Goal: Navigation & Orientation: Find specific page/section

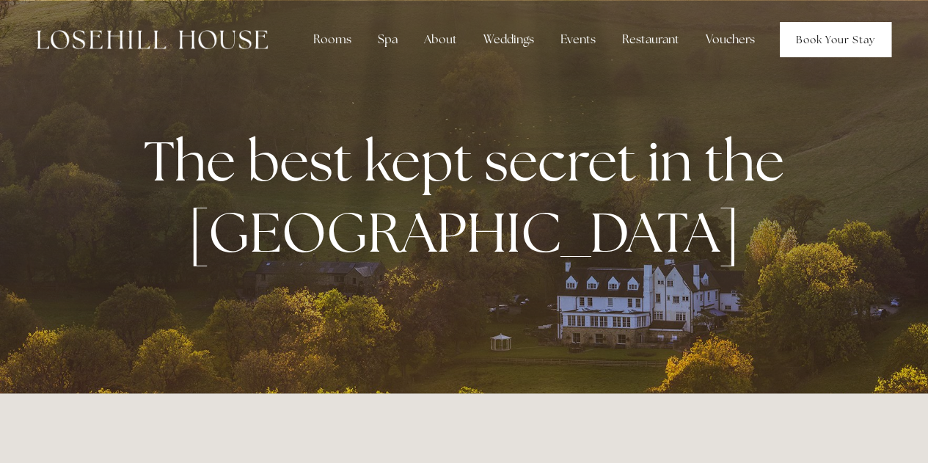
click at [824, 28] on link "Book Your Stay" at bounding box center [836, 39] width 112 height 35
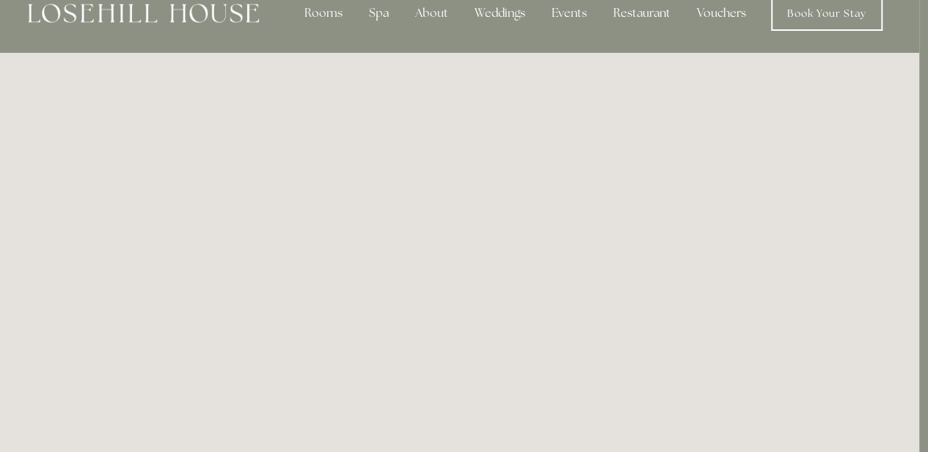
scroll to position [0, 9]
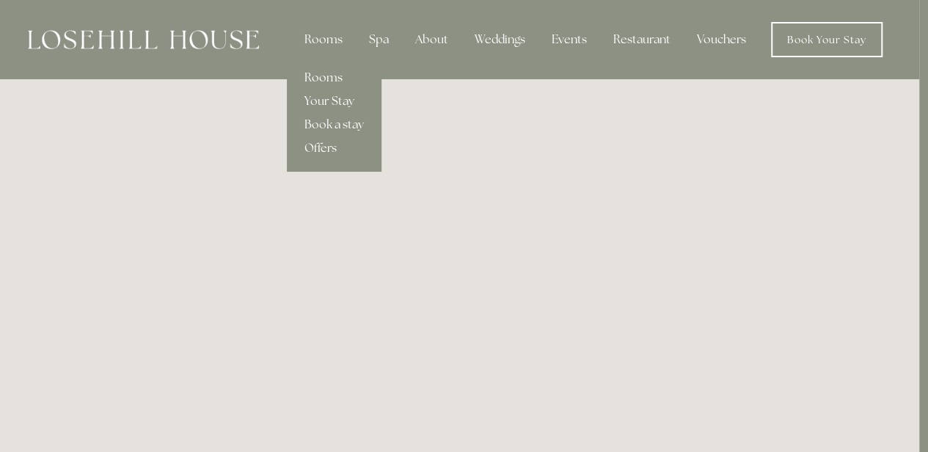
click at [329, 81] on link "Rooms" at bounding box center [334, 77] width 95 height 23
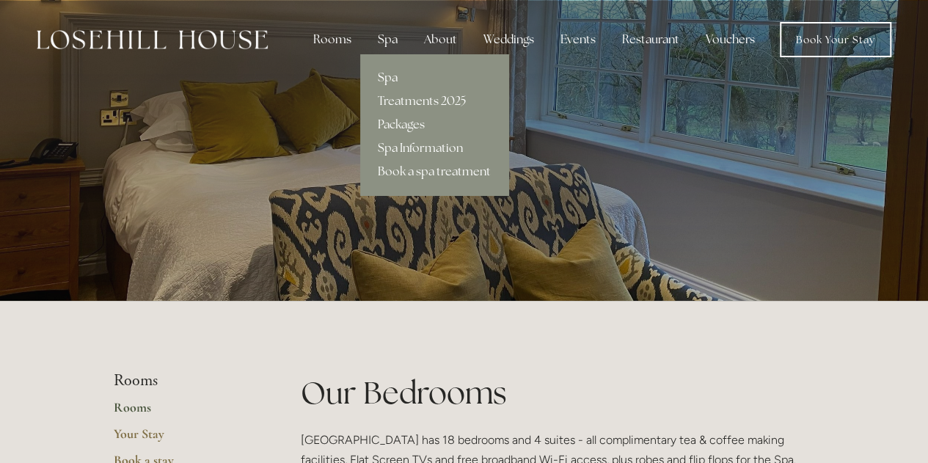
click at [389, 81] on link "Spa" at bounding box center [434, 77] width 148 height 23
